Goal: Task Accomplishment & Management: Use online tool/utility

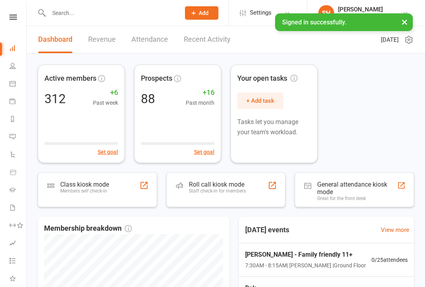
click at [11, 19] on icon at bounding box center [12, 17] width 7 height 5
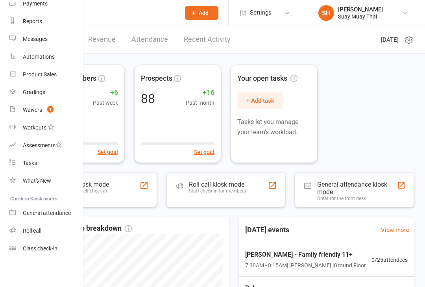
scroll to position [92, 0]
click at [57, 212] on div "General attendance" at bounding box center [47, 213] width 48 height 6
click at [59, 218] on link "General attendance" at bounding box center [46, 213] width 74 height 18
click at [51, 213] on div "General attendance" at bounding box center [47, 213] width 48 height 6
click at [63, 250] on link "Class check-in" at bounding box center [46, 249] width 74 height 18
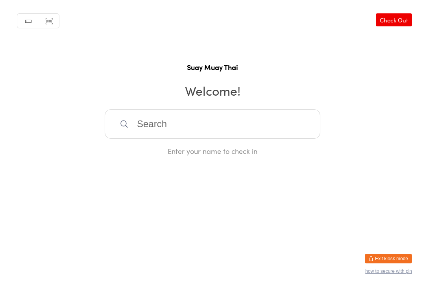
click at [48, 22] on link "Scanner input" at bounding box center [48, 21] width 21 height 15
click at [26, 18] on link "Manual search" at bounding box center [27, 21] width 21 height 15
click at [50, 20] on link "Scanner input" at bounding box center [48, 21] width 21 height 15
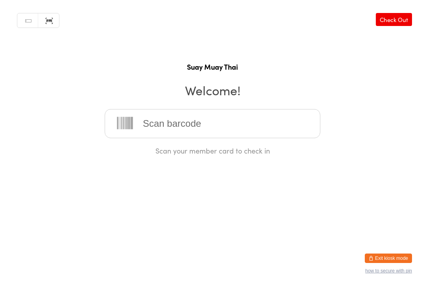
click at [26, 19] on link "Manual search" at bounding box center [27, 21] width 21 height 15
